Goal: Book appointment/travel/reservation

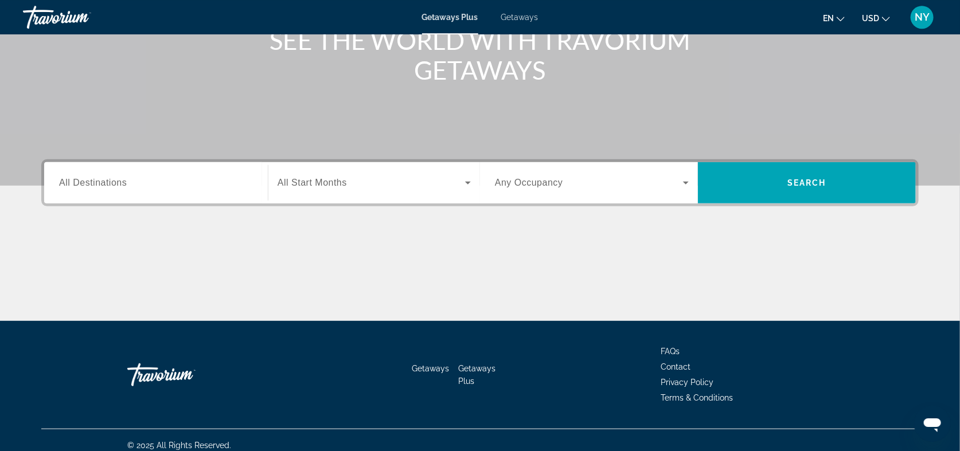
scroll to position [169, 0]
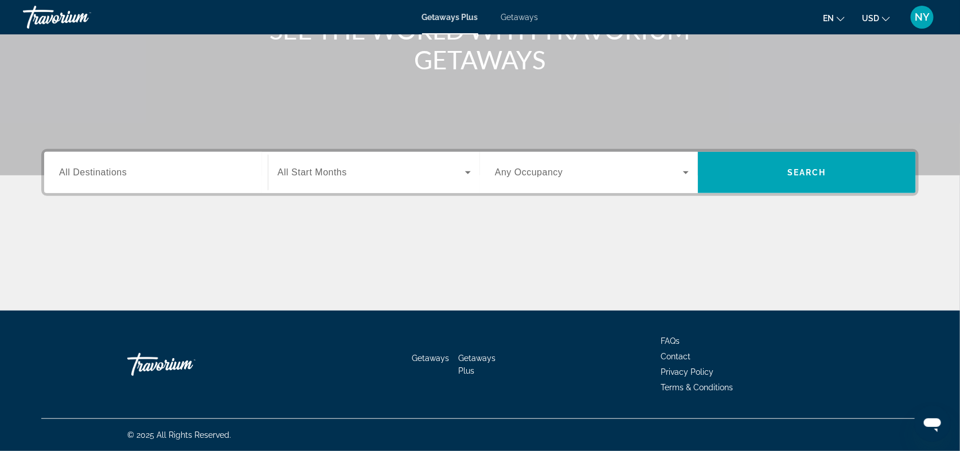
click at [110, 172] on span "All Destinations" at bounding box center [93, 172] width 68 height 10
click at [110, 172] on input "Destination All Destinations" at bounding box center [156, 173] width 194 height 14
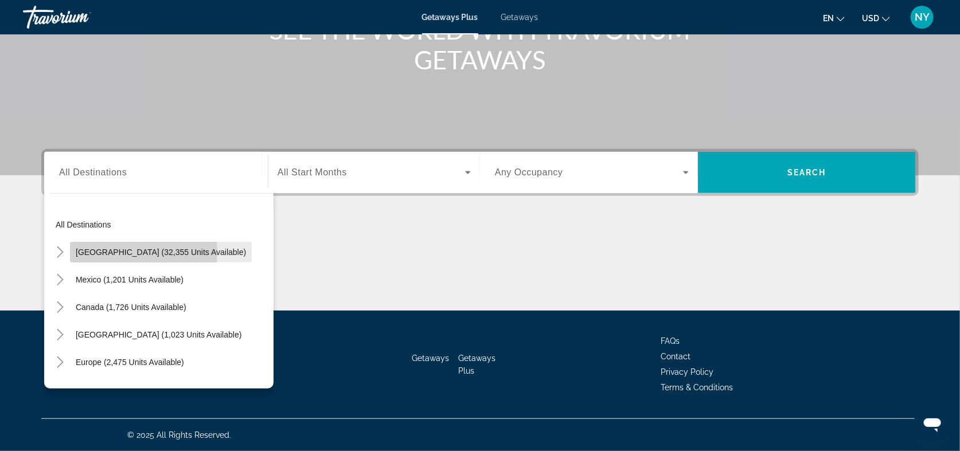
click at [111, 251] on span "[GEOGRAPHIC_DATA] (32,355 units available)" at bounding box center [161, 252] width 170 height 9
type input "**********"
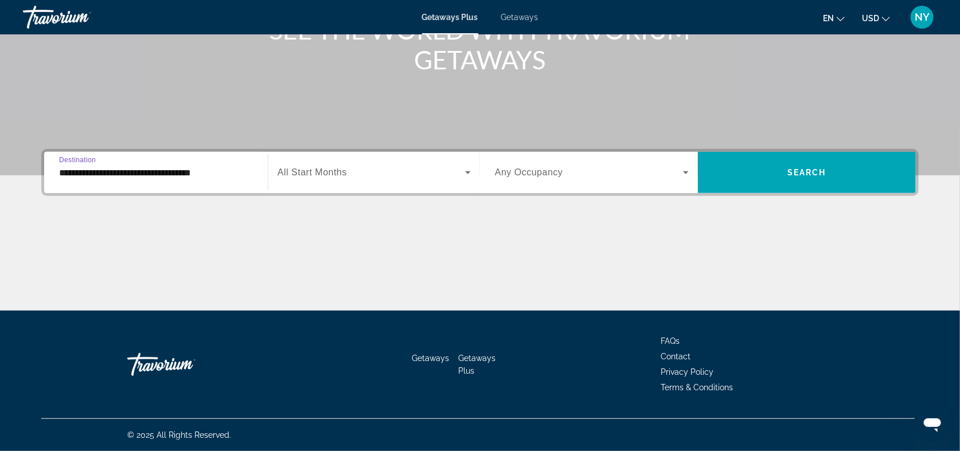
click at [392, 173] on span "Search widget" at bounding box center [370, 173] width 187 height 14
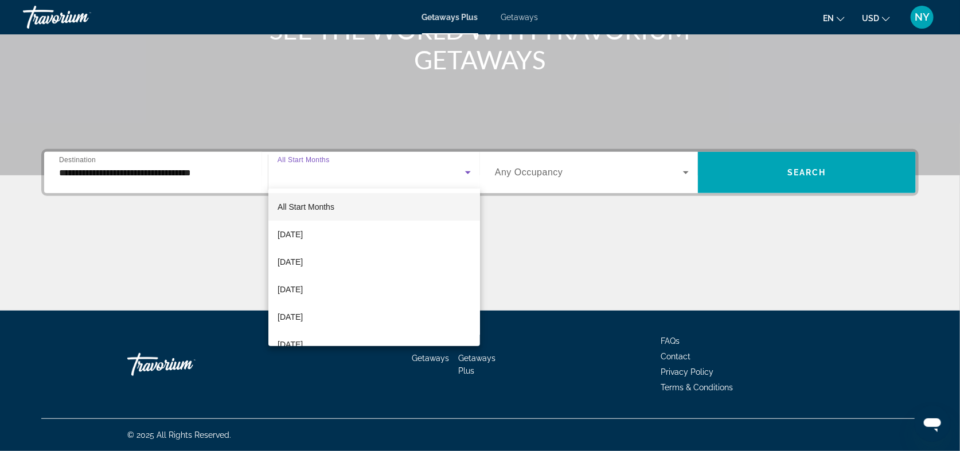
click at [392, 173] on div at bounding box center [480, 225] width 960 height 451
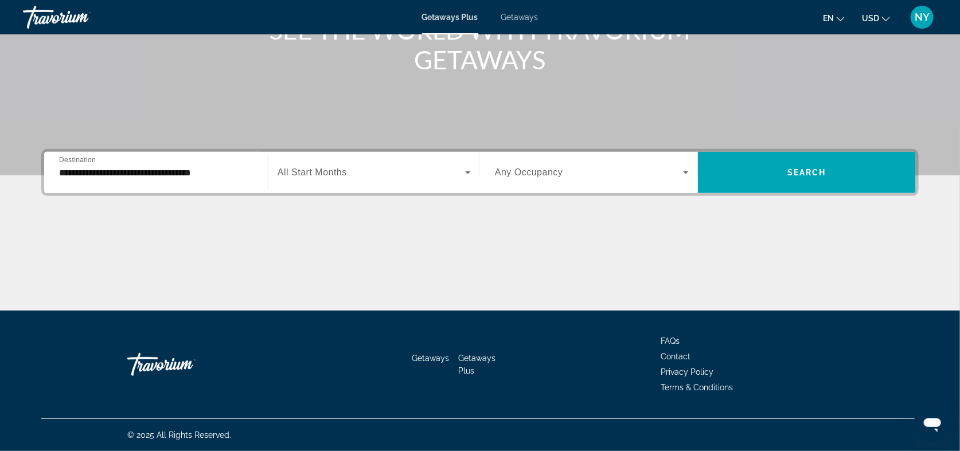
click at [685, 165] on div "Search widget" at bounding box center [592, 173] width 194 height 32
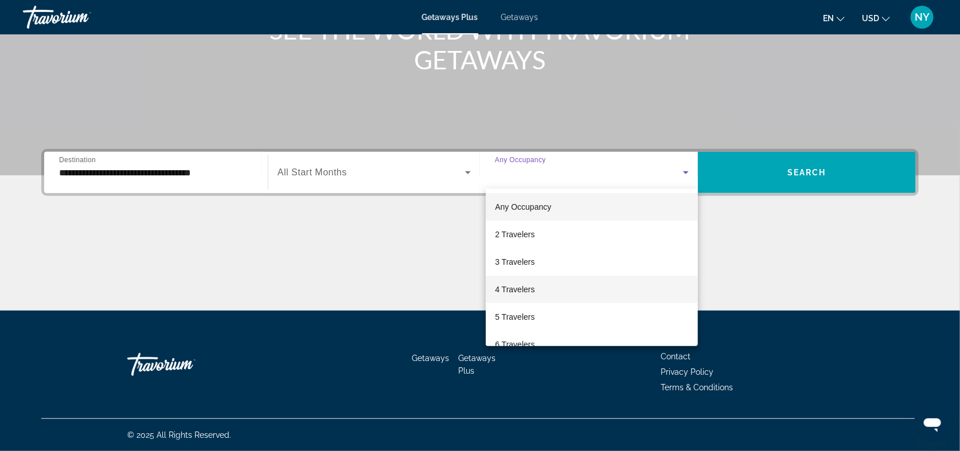
click at [510, 284] on span "4 Travelers" at bounding box center [515, 290] width 40 height 14
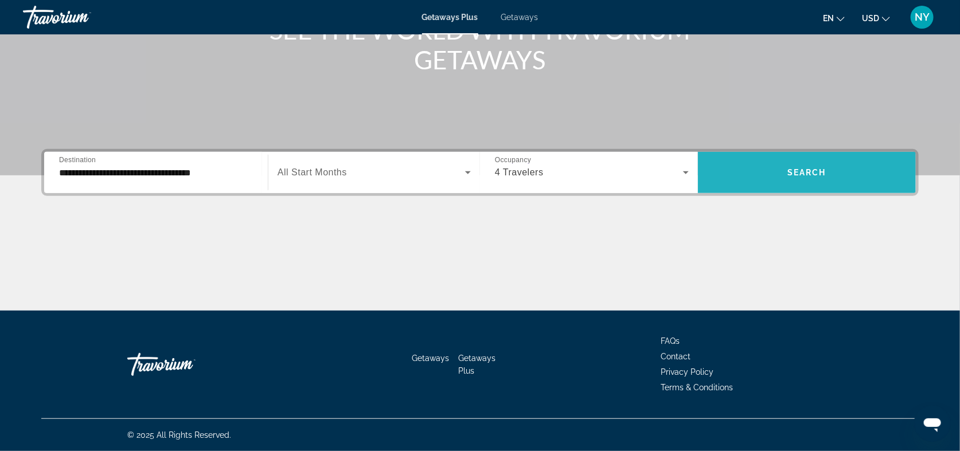
click at [826, 165] on span "Search widget" at bounding box center [807, 173] width 218 height 28
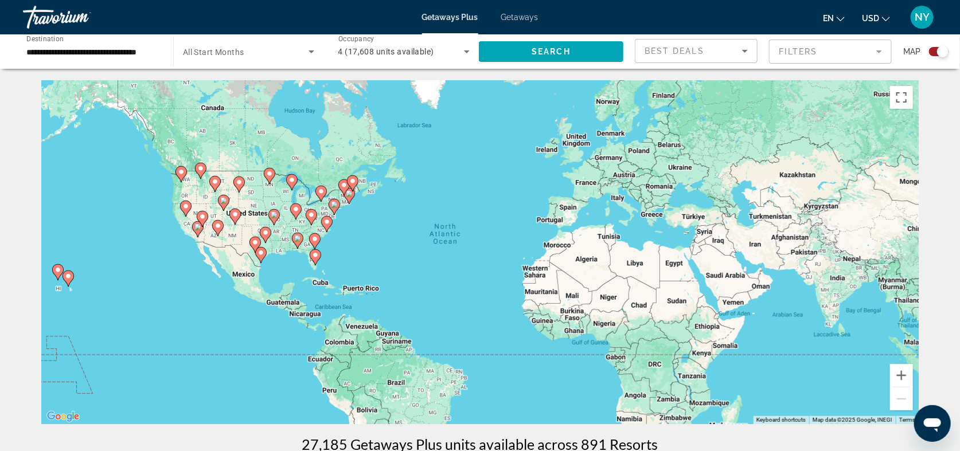
click at [933, 52] on div "Search widget" at bounding box center [938, 51] width 19 height 9
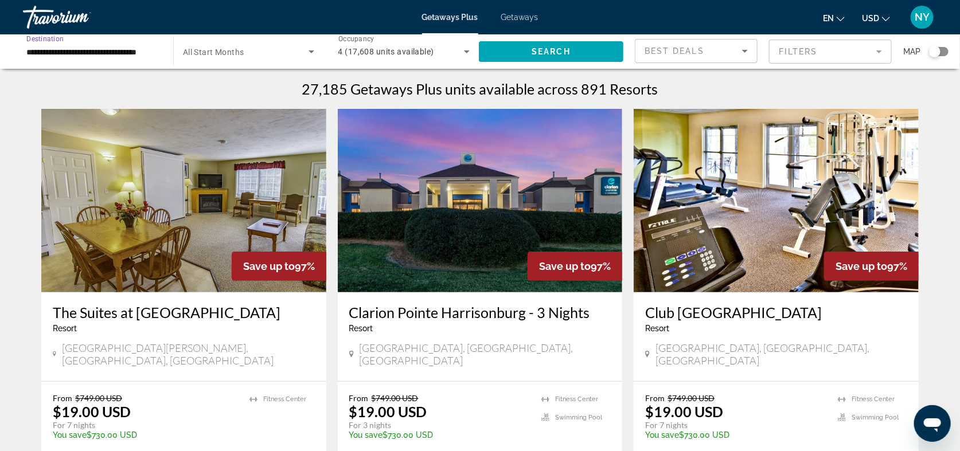
click at [124, 51] on input "**********" at bounding box center [92, 52] width 132 height 14
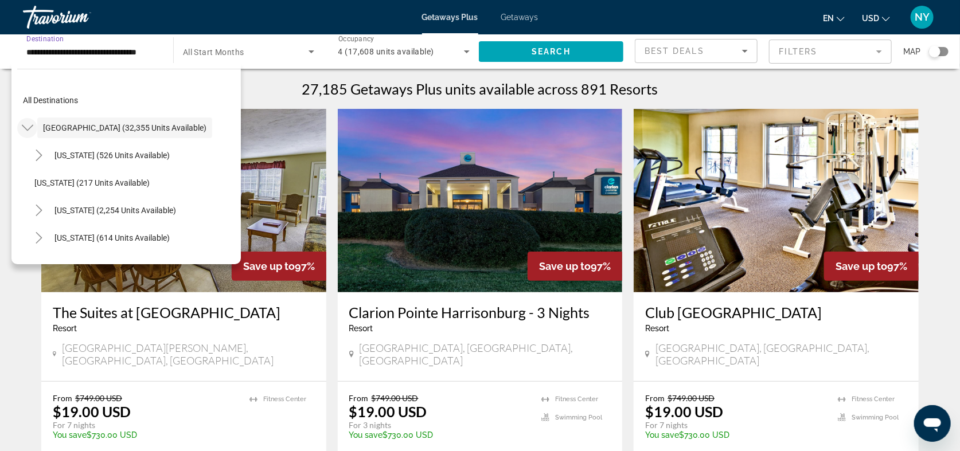
click at [33, 128] on icon "Toggle United States (32,355 units available)" at bounding box center [27, 127] width 11 height 11
click at [25, 125] on icon "Toggle United States (32,355 units available)" at bounding box center [27, 127] width 11 height 11
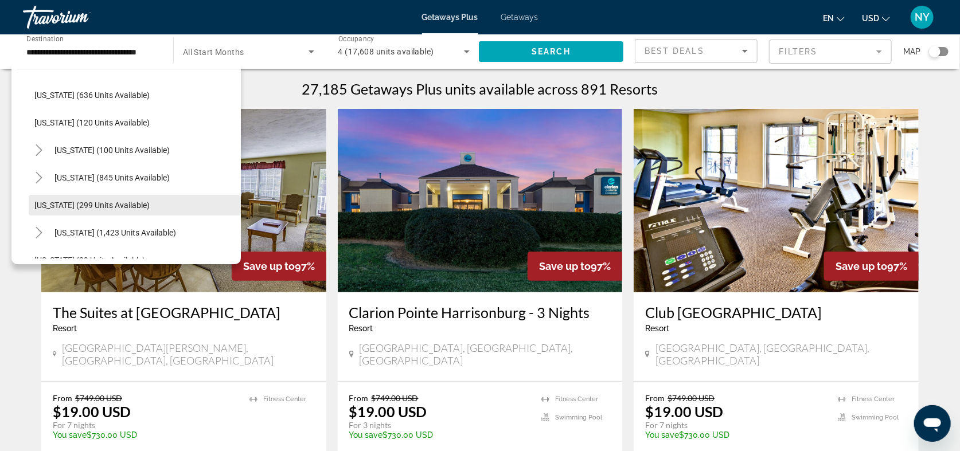
scroll to position [664, 0]
click at [79, 204] on span "[US_STATE] (299 units available)" at bounding box center [91, 206] width 115 height 9
type input "**********"
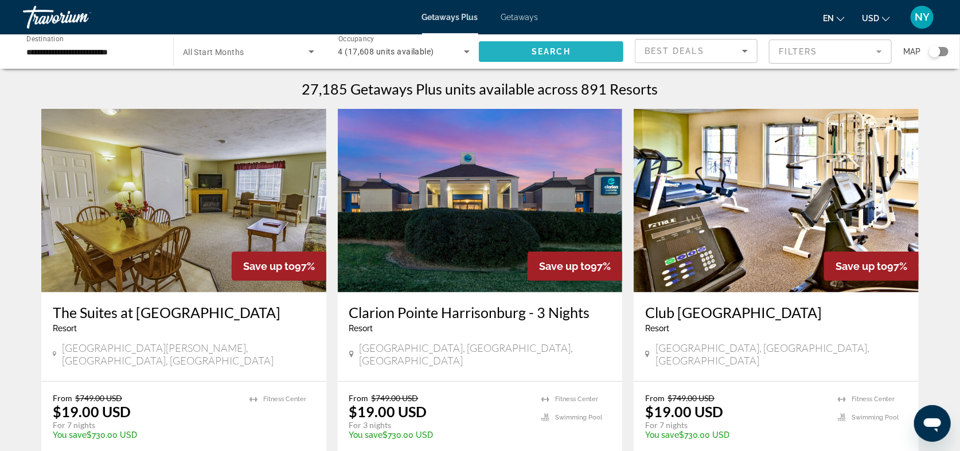
click at [585, 54] on span "Search widget" at bounding box center [551, 52] width 144 height 28
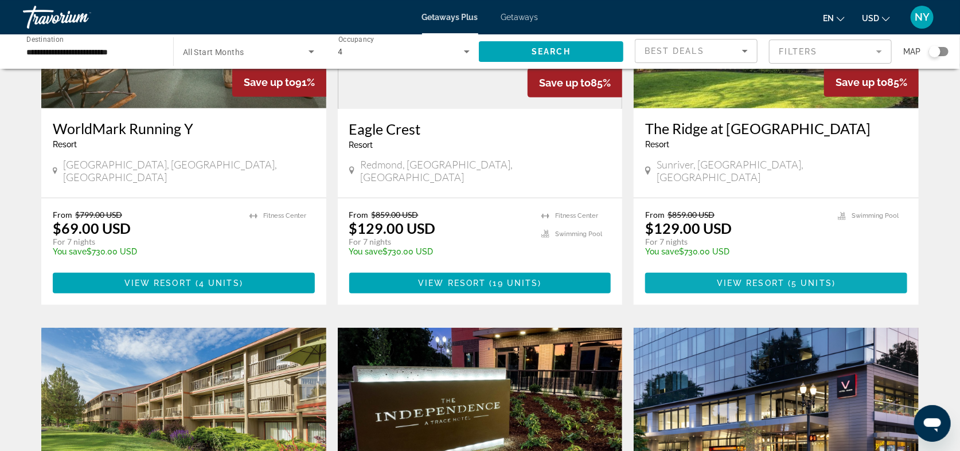
scroll to position [185, 0]
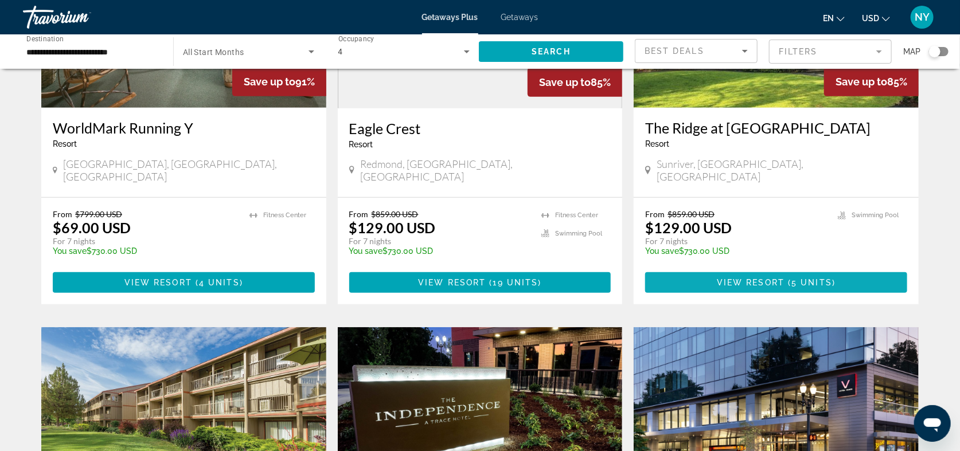
click at [758, 269] on span "Main content" at bounding box center [776, 283] width 262 height 28
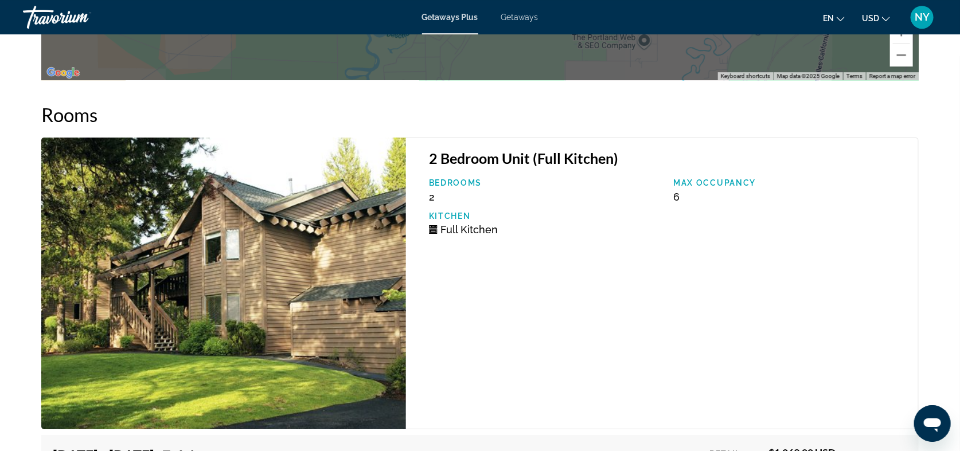
scroll to position [1837, 0]
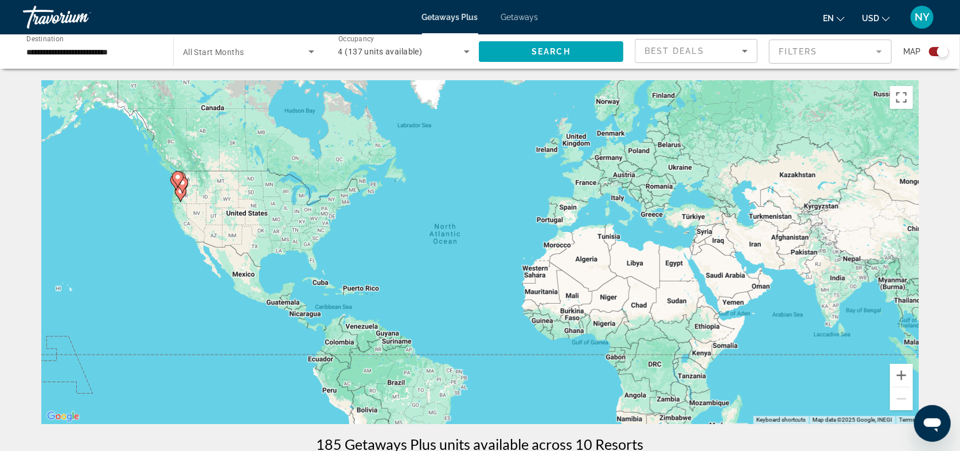
click at [935, 50] on div "Search widget" at bounding box center [938, 51] width 19 height 9
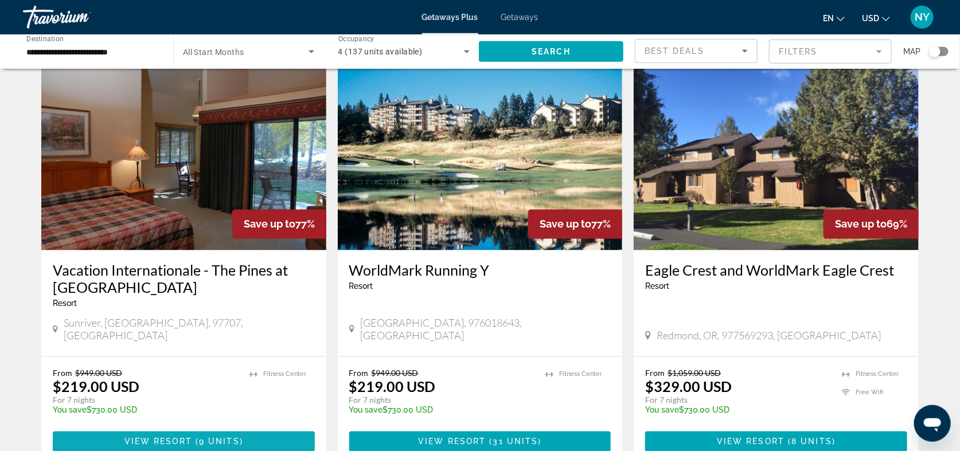
scroll to position [865, 0]
click at [135, 437] on span "View Resort" at bounding box center [158, 441] width 68 height 9
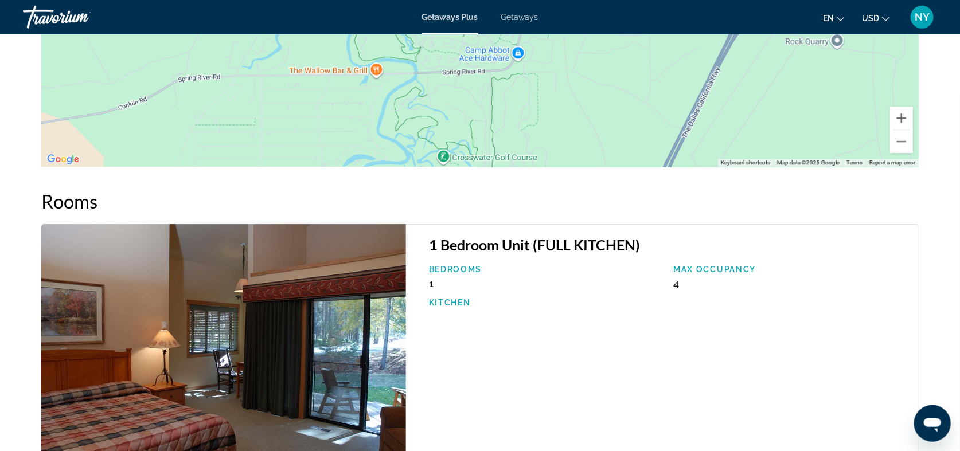
scroll to position [1653, 0]
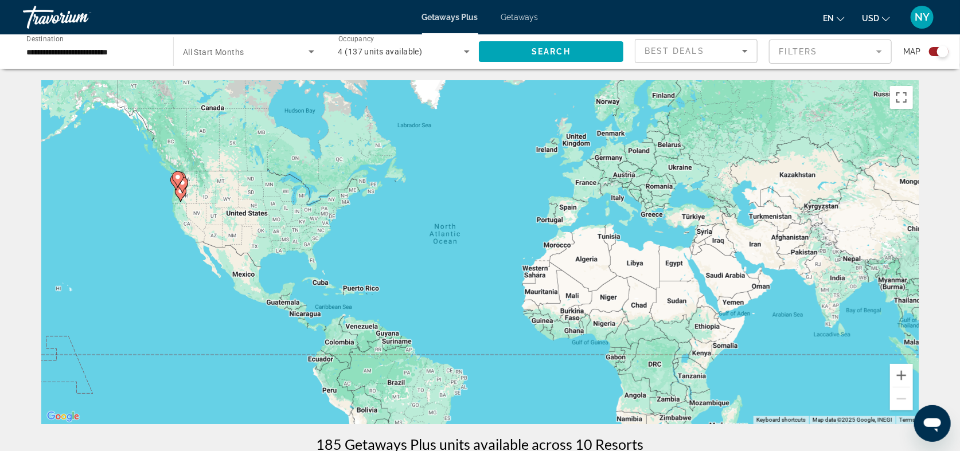
click at [936, 49] on div "Search widget" at bounding box center [938, 51] width 19 height 9
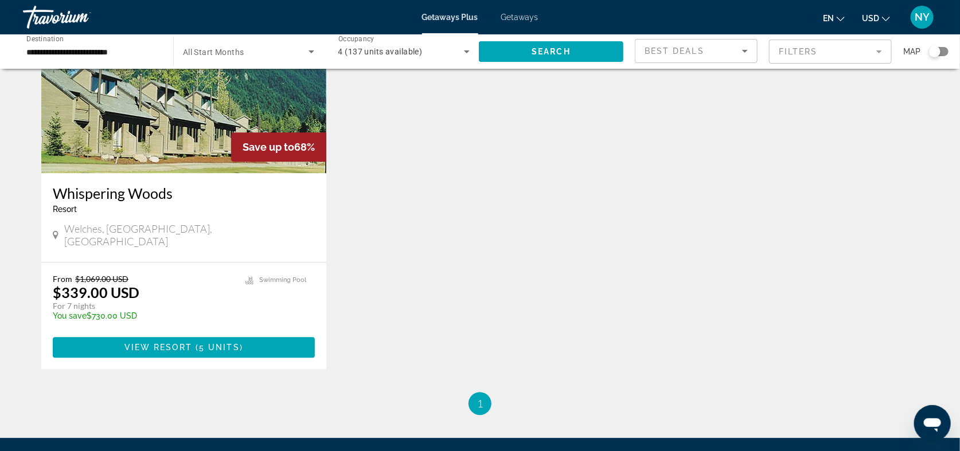
scroll to position [1362, 0]
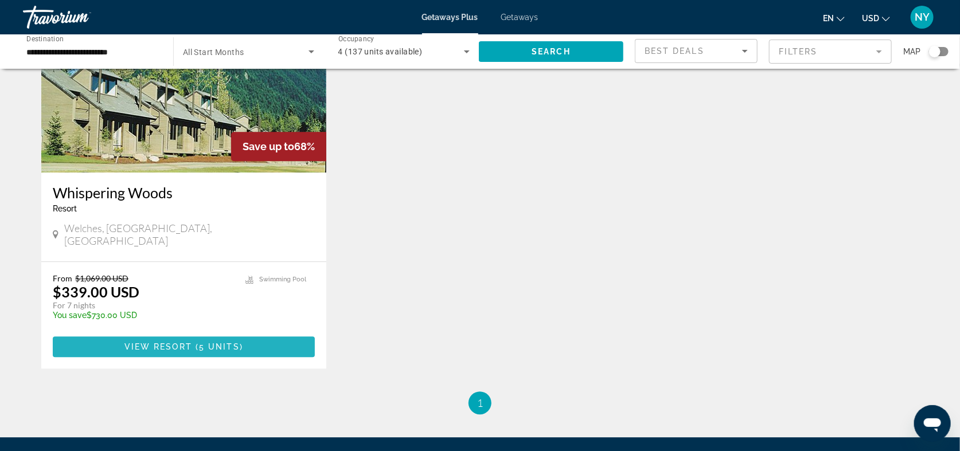
click at [177, 333] on span "Main content" at bounding box center [184, 347] width 262 height 28
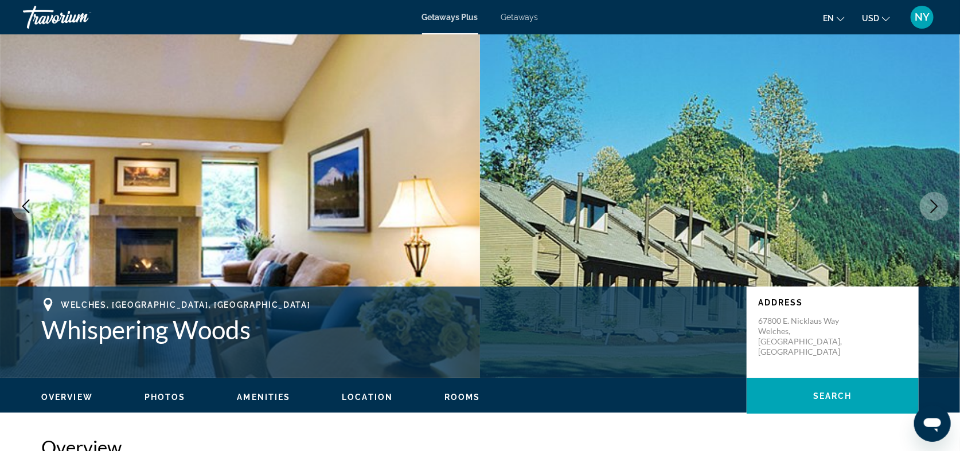
click at [514, 19] on span "Getaways" at bounding box center [519, 17] width 37 height 9
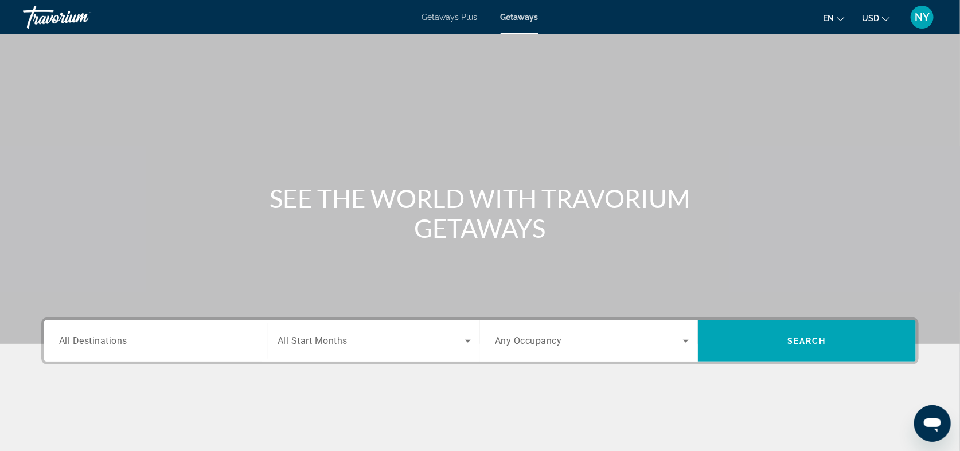
click at [128, 338] on input "Destination All Destinations" at bounding box center [156, 342] width 194 height 14
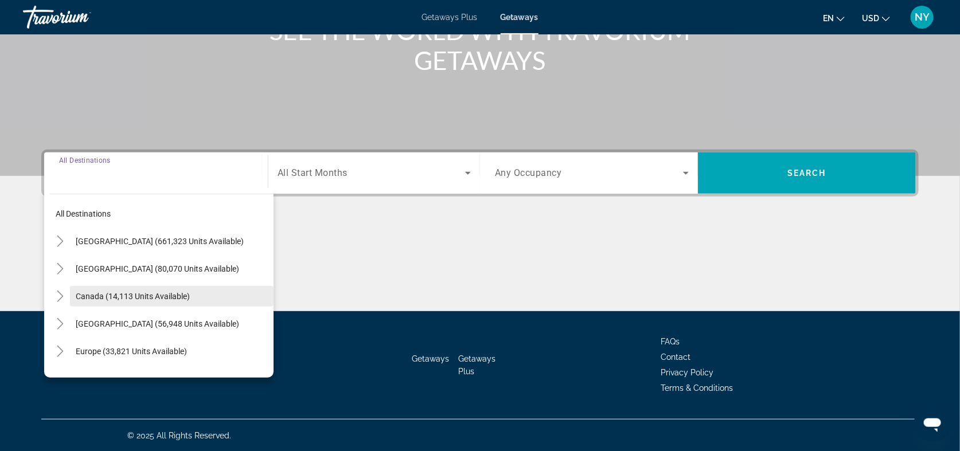
scroll to position [169, 0]
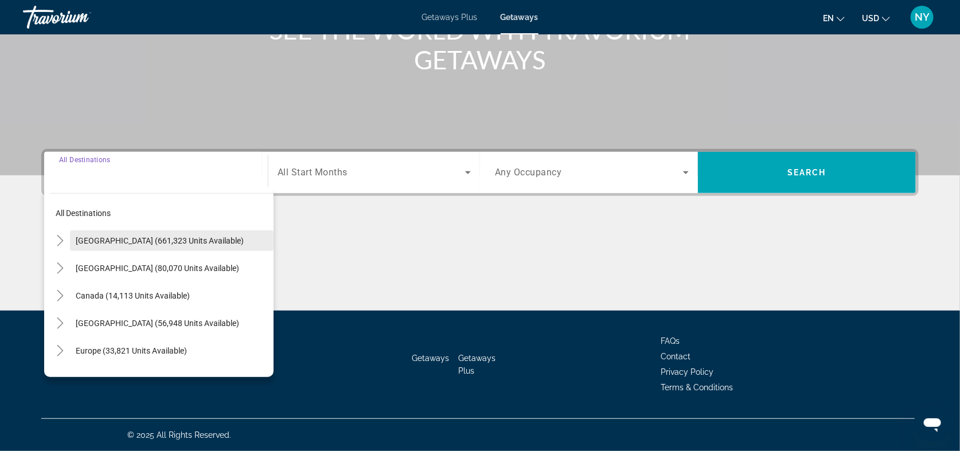
click at [81, 241] on span "[GEOGRAPHIC_DATA] (661,323 units available)" at bounding box center [160, 240] width 168 height 9
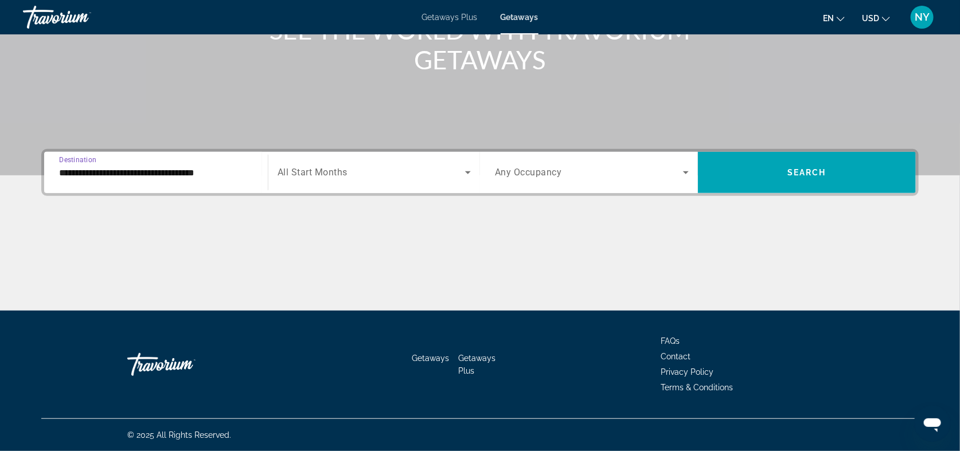
click at [120, 158] on div "**********" at bounding box center [156, 173] width 194 height 33
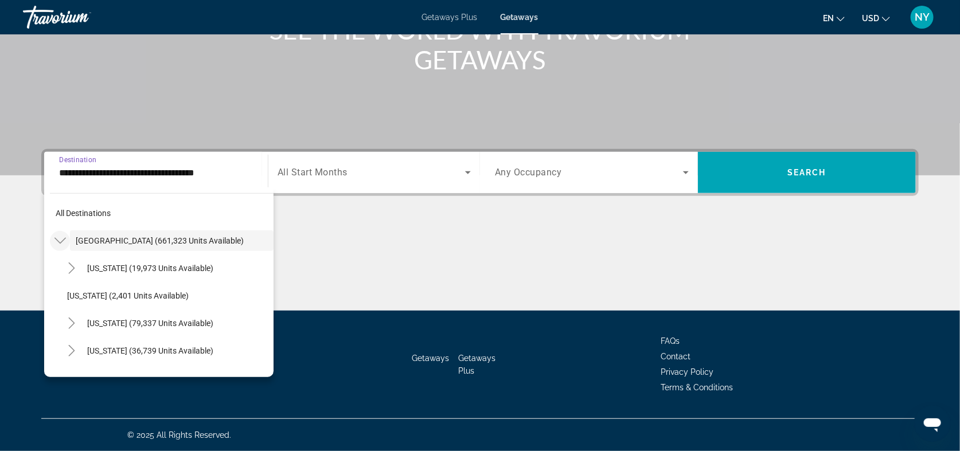
click at [58, 241] on icon "Toggle United States (661,323 units available)" at bounding box center [59, 241] width 11 height 6
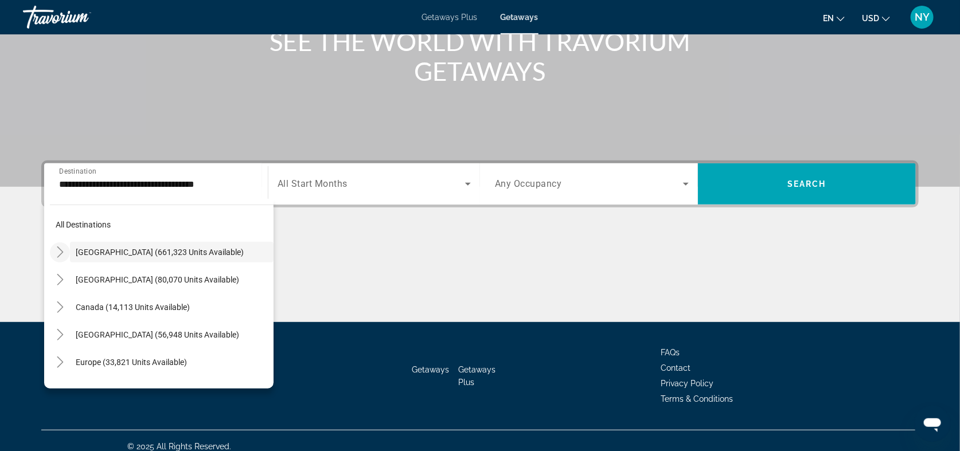
scroll to position [157, 0]
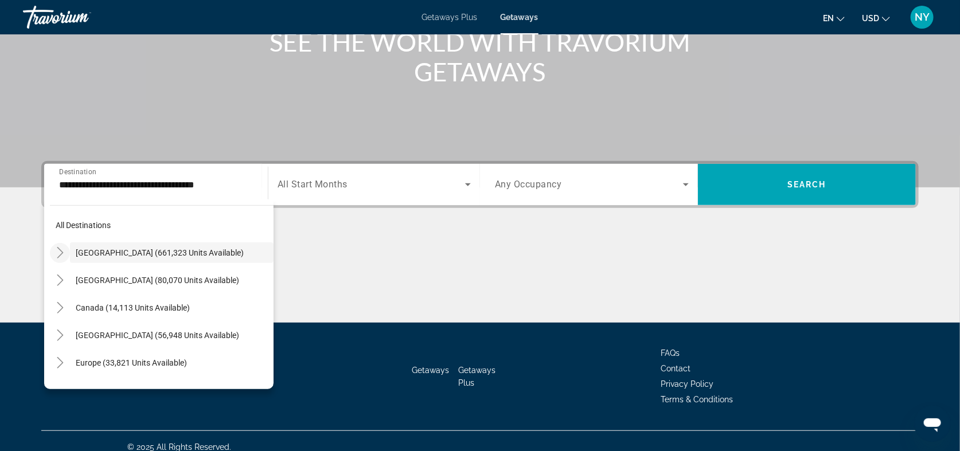
click at [55, 248] on icon "Toggle United States (661,323 units available)" at bounding box center [59, 252] width 11 height 11
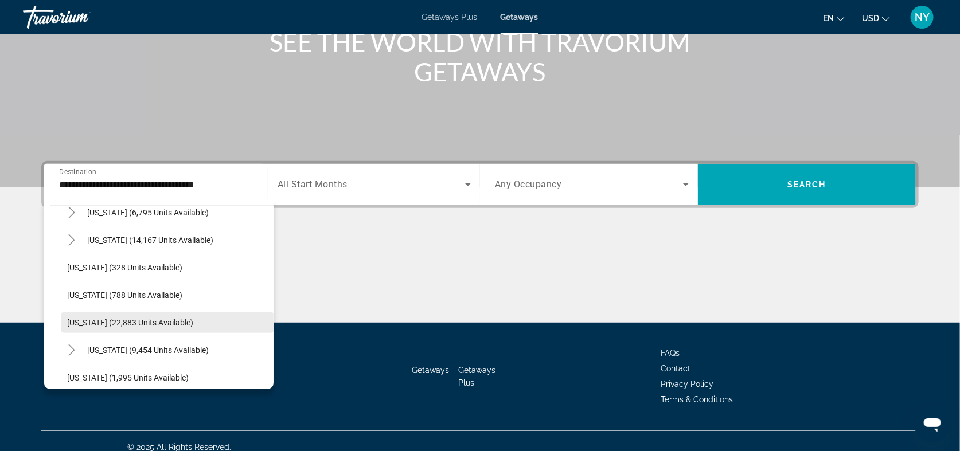
scroll to position [814, 0]
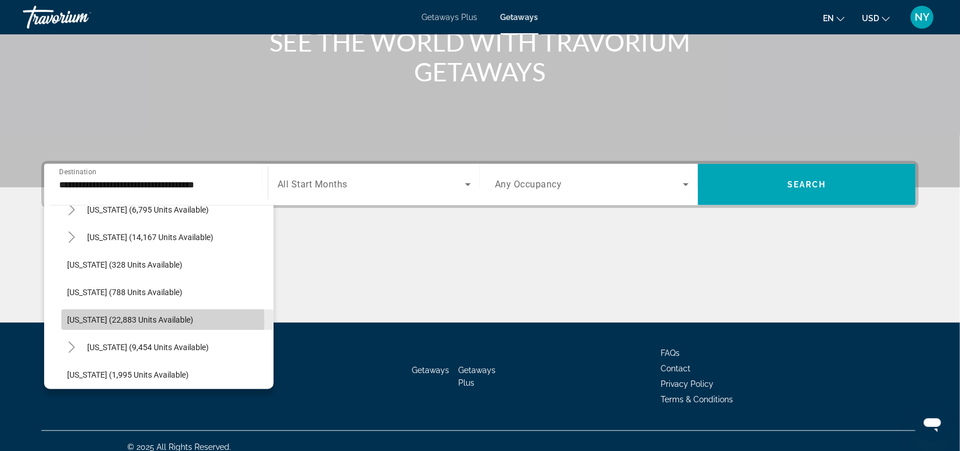
click at [122, 322] on span "[US_STATE] (22,883 units available)" at bounding box center [130, 319] width 126 height 9
type input "**********"
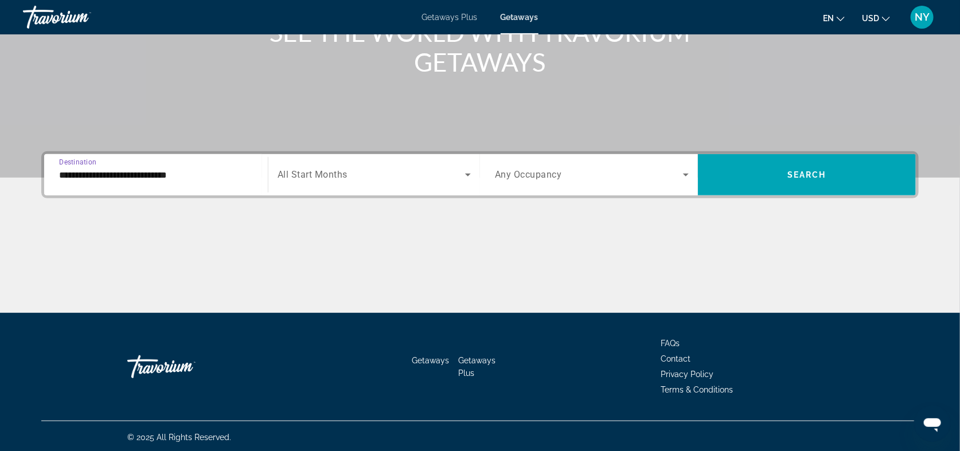
click at [689, 174] on icon "Search widget" at bounding box center [686, 175] width 14 height 14
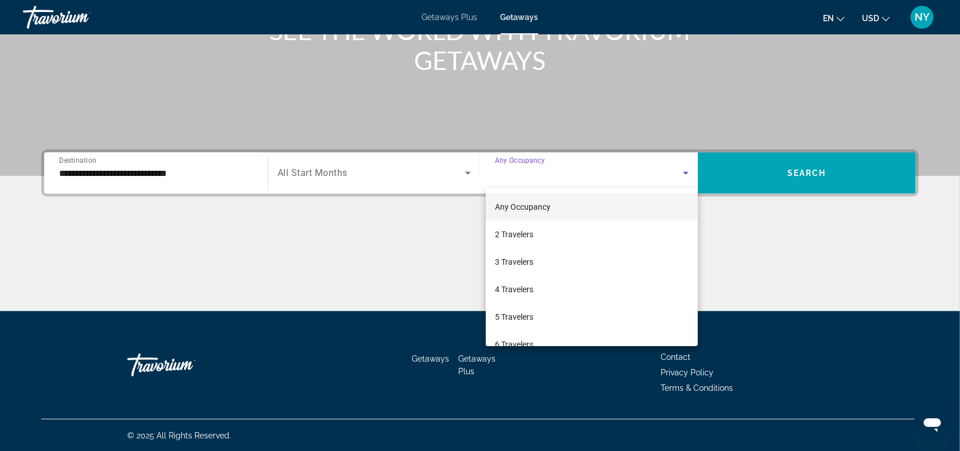
scroll to position [169, 0]
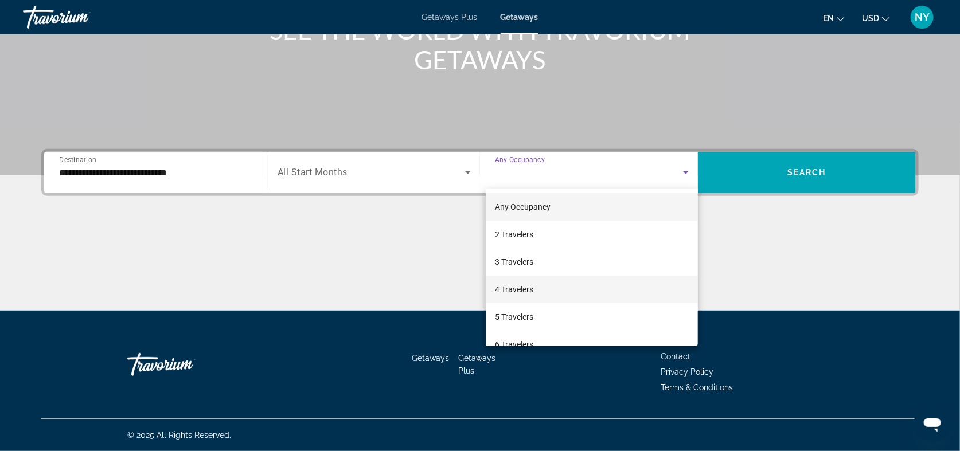
click at [527, 286] on span "4 Travelers" at bounding box center [514, 290] width 38 height 14
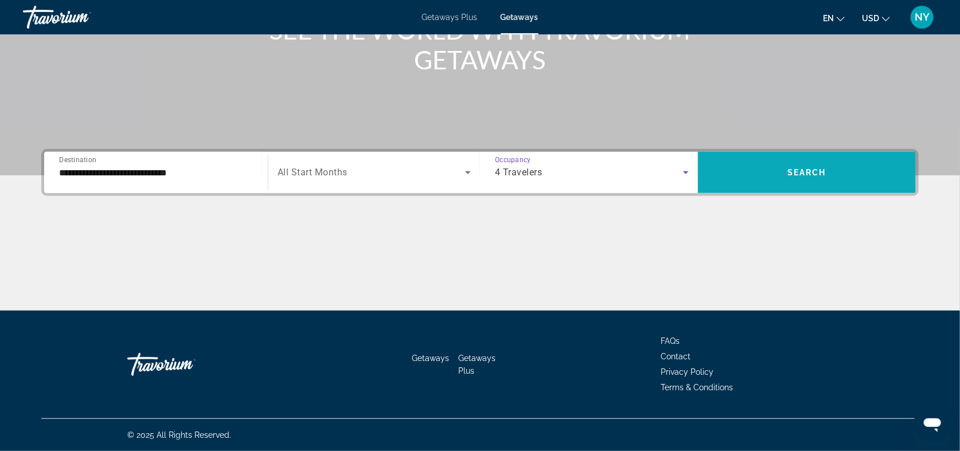
click at [799, 167] on span "Search widget" at bounding box center [807, 173] width 218 height 28
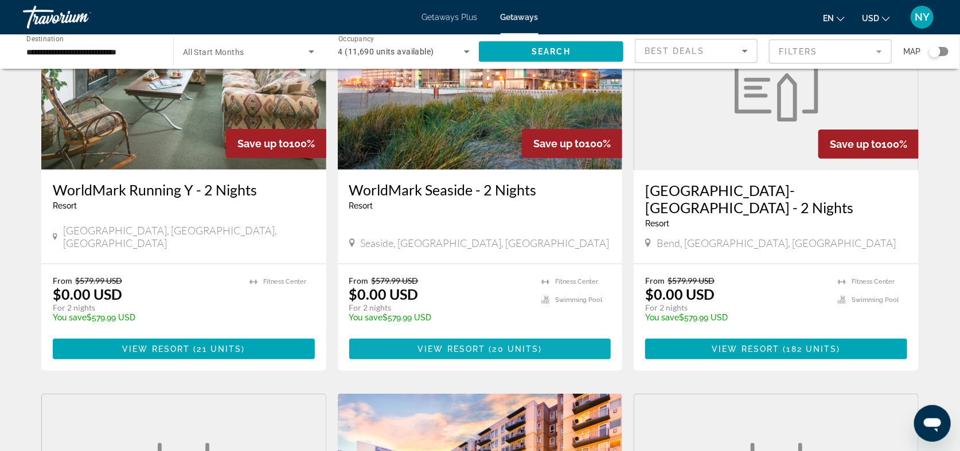
scroll to position [123, 0]
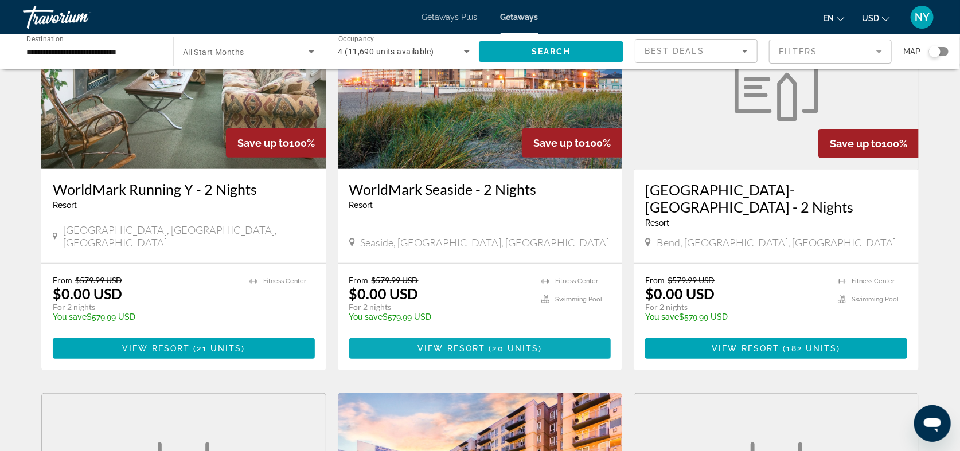
click at [479, 353] on span "Main content" at bounding box center [480, 349] width 262 height 28
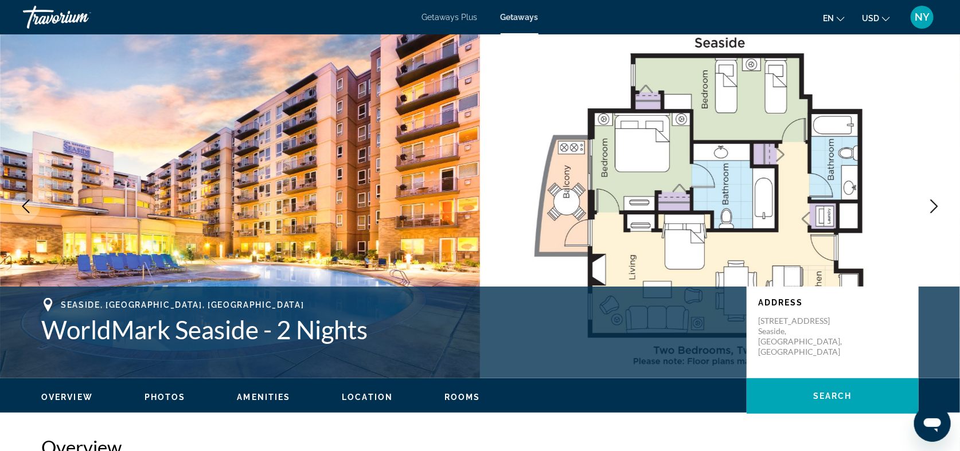
click at [43, 13] on div "Travorium" at bounding box center [80, 17] width 115 height 30
